Goal: Communication & Community: Answer question/provide support

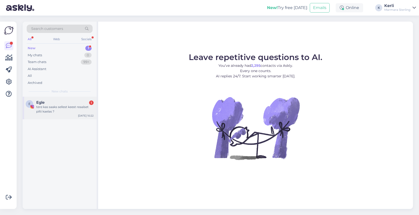
click at [69, 110] on div "tere kas saaks sellest keest reaalset pilti kaelas ?" at bounding box center [64, 109] width 57 height 9
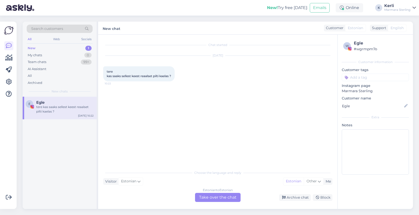
click at [223, 199] on div "Estonian to Estonian Take over the chat" at bounding box center [218, 197] width 46 height 9
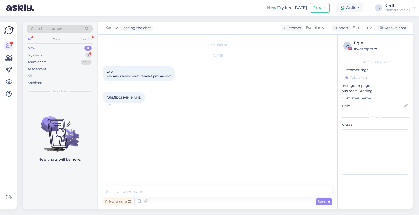
click at [142, 97] on link "https://www.marmara-sterling.com/en/vintage-drop-neckalce-rose-gold-plated-ke92…" at bounding box center [124, 98] width 35 height 4
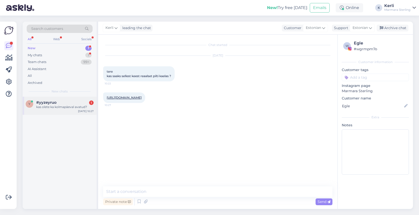
click at [62, 106] on div "kas olete ka kolmapäeval avatud?" at bounding box center [64, 107] width 57 height 5
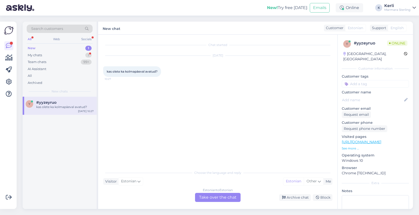
click at [218, 197] on div "Estonian to Estonian Take over the chat" at bounding box center [218, 197] width 46 height 9
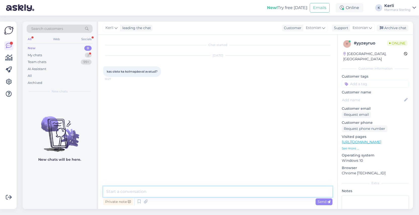
click at [168, 189] on textarea at bounding box center [217, 192] width 229 height 11
type textarea "Tere! Ei ole kahjuks"
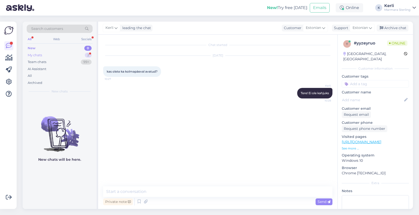
click at [45, 54] on div "My chats 2" at bounding box center [60, 55] width 66 height 7
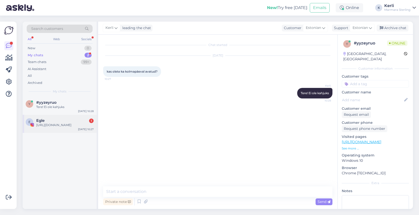
click at [55, 124] on div "https://www.marmara-sterling.com/en/vintage-drop-neckalce-rose-gold-plated-ke92…" at bounding box center [64, 125] width 57 height 5
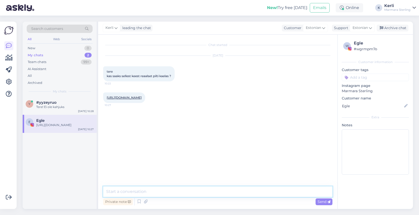
click at [164, 195] on textarea at bounding box center [217, 192] width 229 height 11
type textarea "Me saadame teile pildi tunni aja jooksul :)"
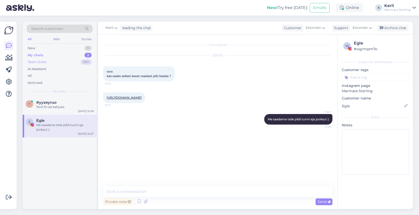
click at [51, 64] on div "Team chats 99+" at bounding box center [60, 62] width 66 height 7
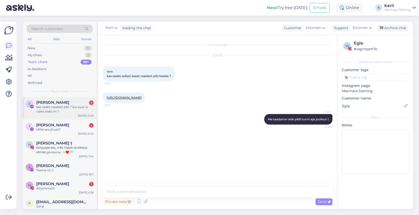
click at [56, 103] on span "Egle Lōsov" at bounding box center [52, 102] width 33 height 5
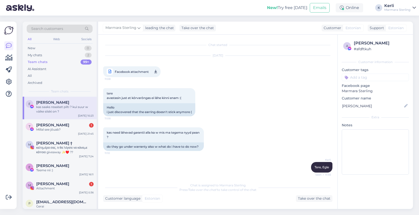
scroll to position [2943, 0]
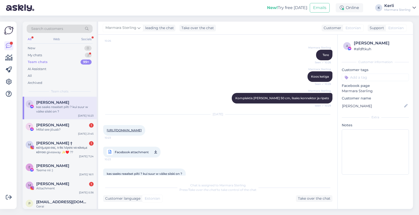
click at [140, 129] on link "https://www.marmara-sterling.com/en/vintage-drop-neckalce-rose-gold-plated-ke92…" at bounding box center [124, 131] width 35 height 4
click at [57, 189] on div "Attachment" at bounding box center [64, 188] width 57 height 5
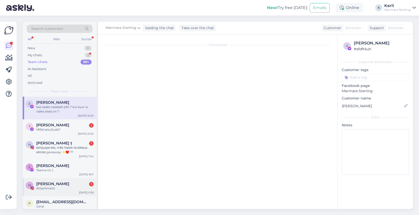
scroll to position [137, 0]
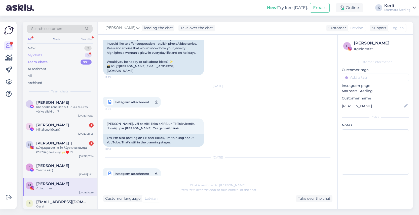
click at [42, 56] on div "My chats 2" at bounding box center [60, 55] width 66 height 7
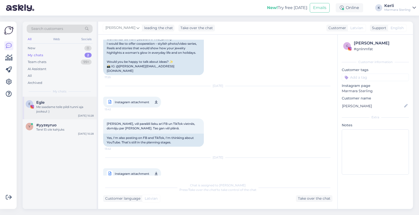
click at [47, 105] on div "Me saadame teile pildi tunni aja jooksul :)" at bounding box center [64, 109] width 57 height 9
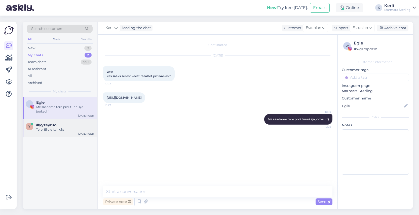
click at [51, 128] on div "Tere! Ei ole kahjuks" at bounding box center [64, 130] width 57 height 5
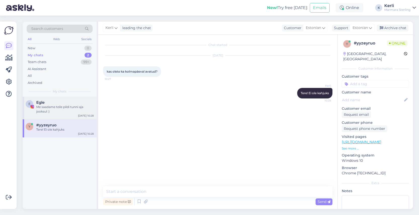
click at [52, 108] on div "Me saadame teile pildi tunni aja jooksul :)" at bounding box center [64, 109] width 57 height 9
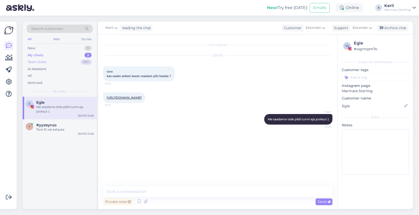
click at [50, 60] on div "Team chats 99+" at bounding box center [60, 62] width 66 height 7
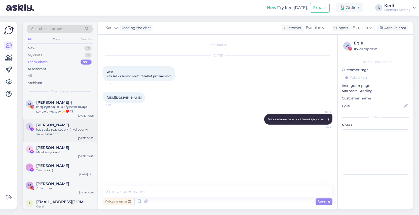
click at [64, 128] on div "kas saaks reaalset pilti ? kui suur w väike siiski on ?" at bounding box center [64, 132] width 57 height 9
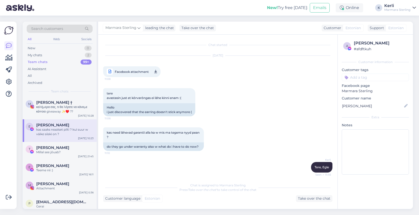
scroll to position [2943, 0]
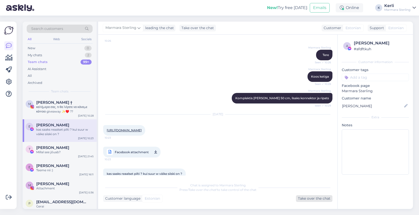
click at [312, 201] on div "Take over the chat" at bounding box center [314, 198] width 36 height 7
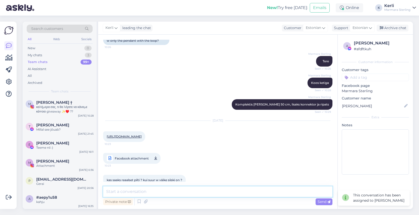
click at [202, 197] on textarea at bounding box center [217, 192] width 229 height 11
type textarea "Tere, saadame teile pildi tunniaja jooksul :)"
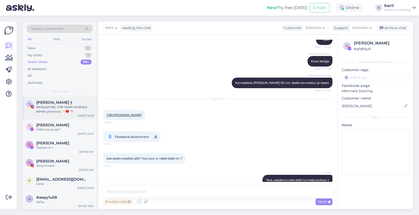
click at [41, 107] on div "καλήμερα σας, τι θα λέγατε να κάναμε κάποιο giveaway ✨️♥️ ??" at bounding box center [64, 109] width 57 height 9
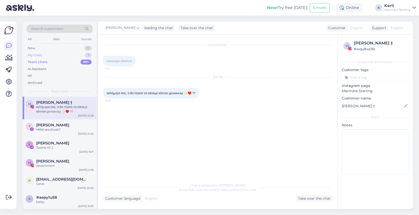
click at [64, 53] on div "My chats 3" at bounding box center [60, 55] width 66 height 7
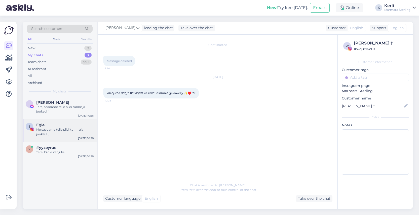
click at [55, 128] on div "Me saadame teile pildi tunni aja jooksul :)" at bounding box center [64, 132] width 57 height 9
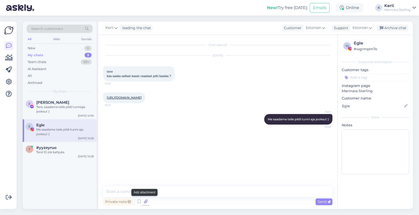
click at [146, 201] on icon at bounding box center [145, 202] width 7 height 8
click at [73, 149] on div "#yyzeyruo" at bounding box center [64, 148] width 57 height 5
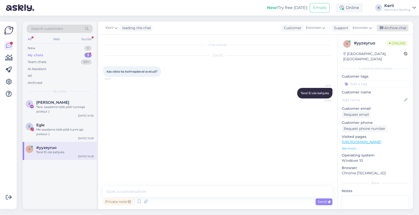
click at [395, 30] on div "Archive chat" at bounding box center [393, 28] width 32 height 7
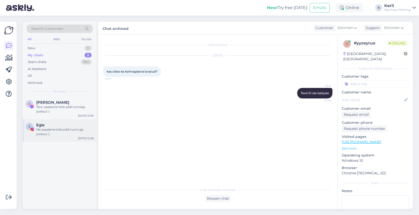
click at [48, 129] on div "Me saadame teile pildi tunni aja jooksul :)" at bounding box center [64, 132] width 57 height 9
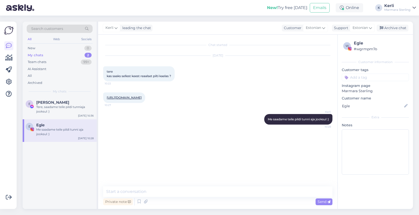
drag, startPoint x: 391, startPoint y: 26, endPoint x: 360, endPoint y: 42, distance: 35.3
click at [391, 26] on div "Archive chat" at bounding box center [393, 28] width 32 height 7
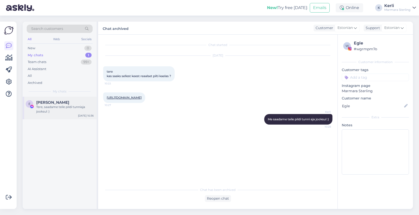
click at [66, 107] on div "Tere, saadame teile pildi tunniaja jooksul :)" at bounding box center [64, 109] width 57 height 9
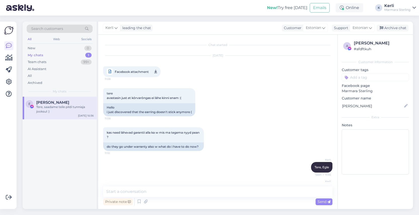
scroll to position [2958, 0]
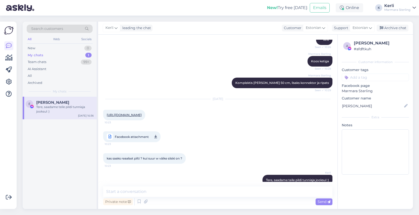
click at [391, 33] on div "Kerli leading the chat Customer Estonian Support Estonian Archive chat" at bounding box center [255, 28] width 315 height 13
click at [392, 28] on div "Archive chat" at bounding box center [393, 28] width 32 height 7
